Goal: Transaction & Acquisition: Download file/media

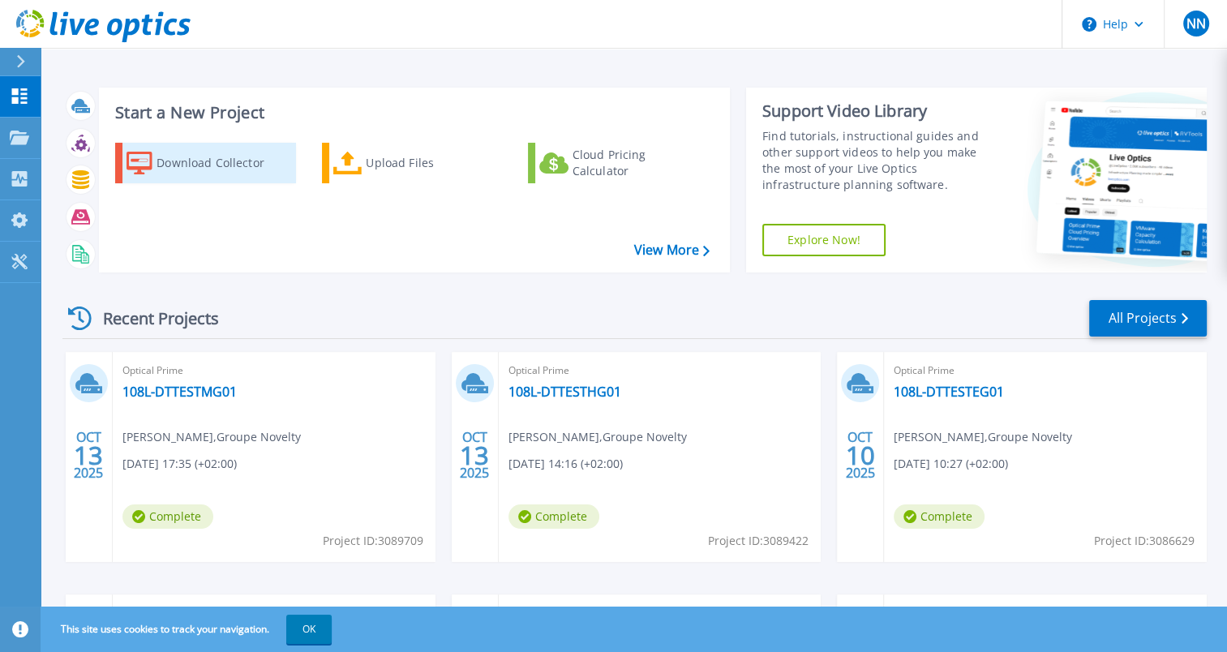
click at [185, 166] on div "Download Collector" at bounding box center [222, 163] width 130 height 32
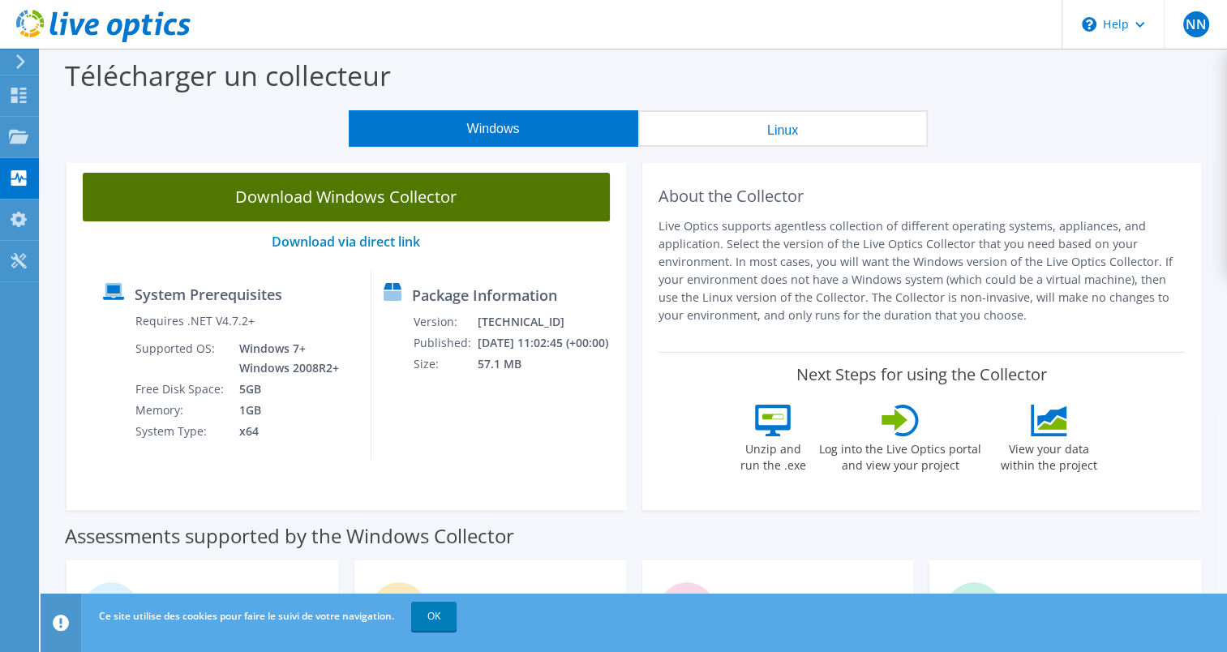
click at [428, 198] on link "Download Windows Collector" at bounding box center [346, 197] width 527 height 49
